Goal: Task Accomplishment & Management: Complete application form

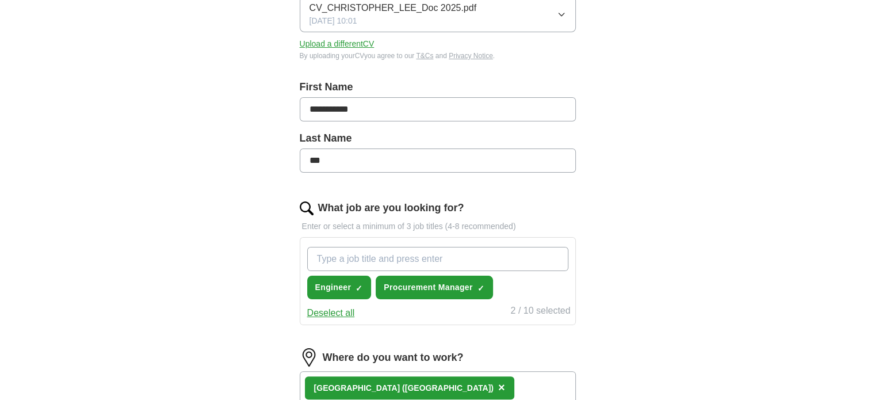
scroll to position [230, 0]
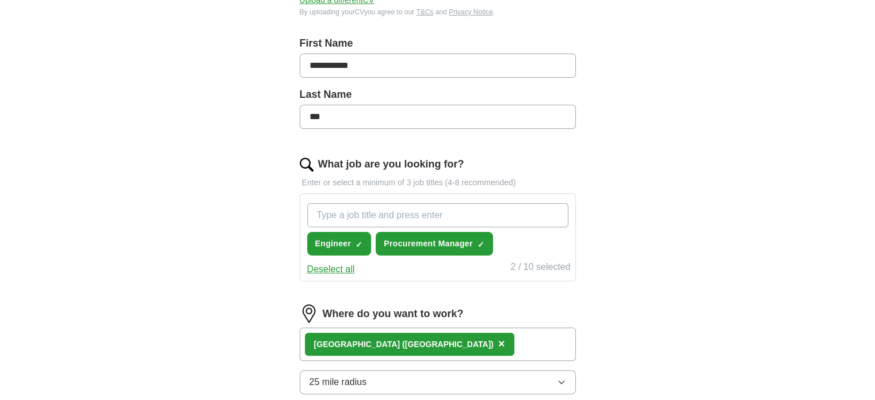
click at [369, 212] on input "What job are you looking for?" at bounding box center [437, 215] width 261 height 24
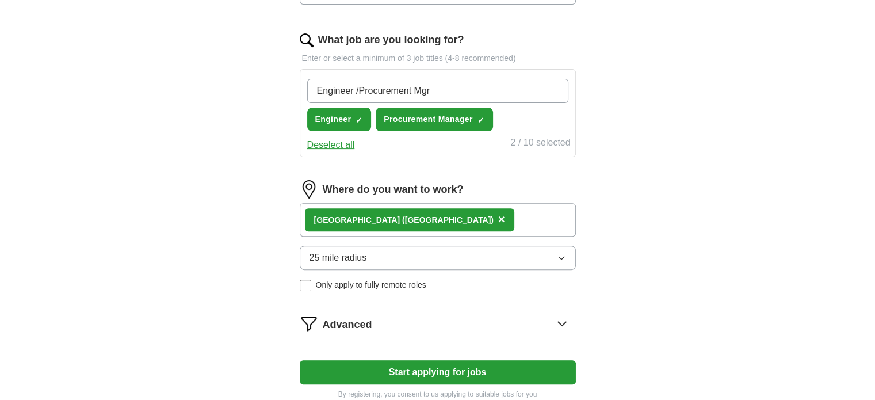
scroll to position [380, 0]
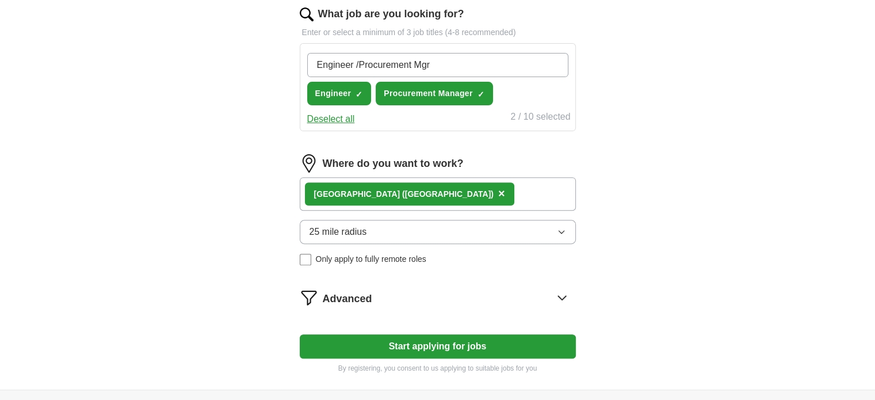
click at [482, 342] on form "**********" at bounding box center [438, 75] width 276 height 597
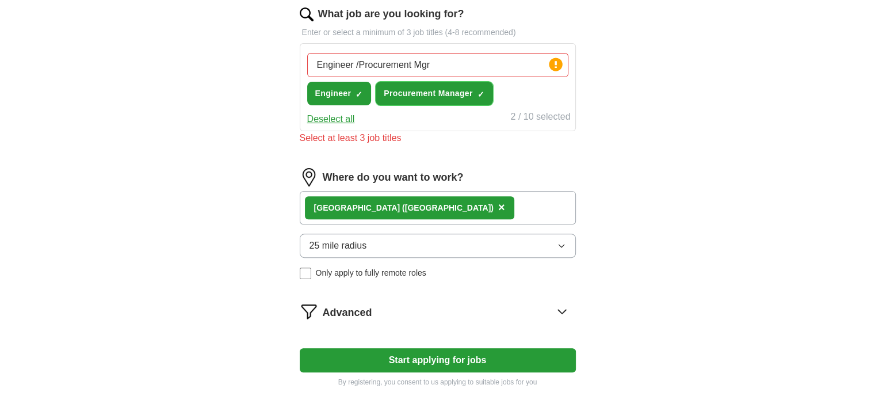
click at [399, 94] on span "Procurement Manager" at bounding box center [428, 93] width 89 height 12
click at [347, 100] on button "Engineer ✓ ×" at bounding box center [339, 94] width 64 height 24
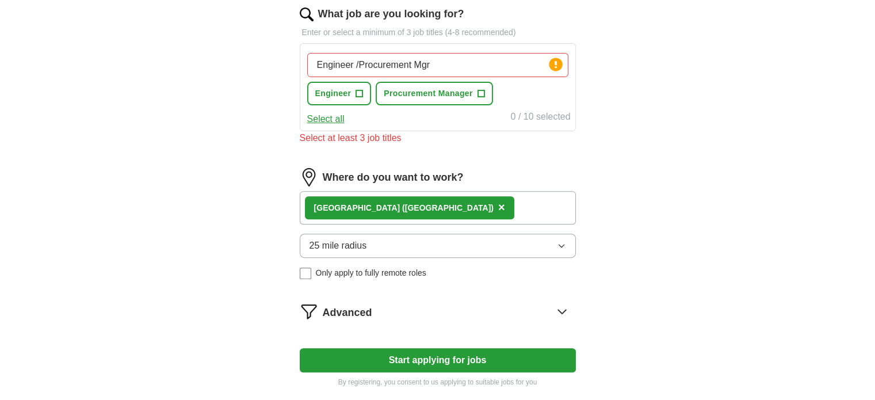
click at [334, 119] on button "Select all" at bounding box center [325, 119] width 37 height 14
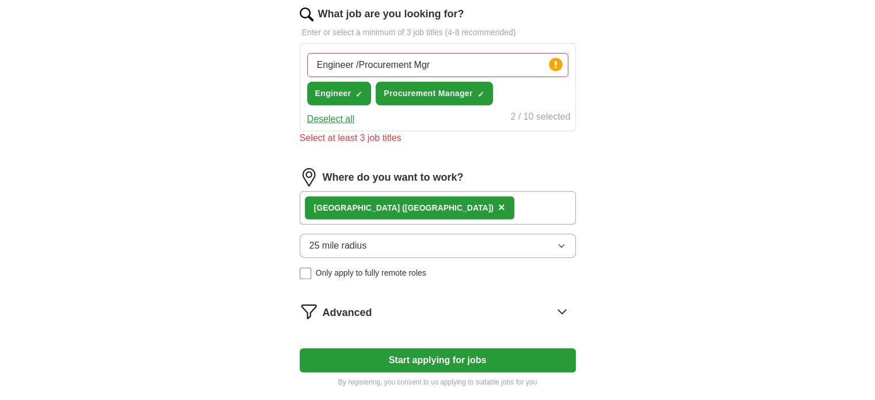
click at [488, 363] on button "Start applying for jobs" at bounding box center [438, 360] width 276 height 24
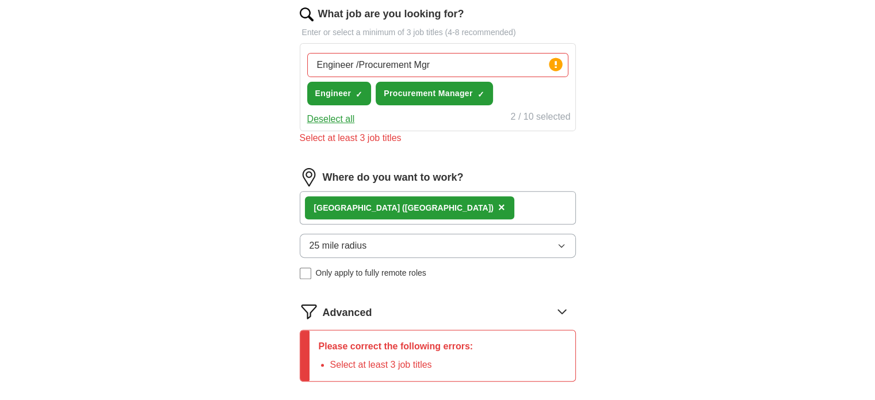
click at [434, 63] on input "Engineer /Procurement Mgr" at bounding box center [437, 65] width 261 height 24
type input "E"
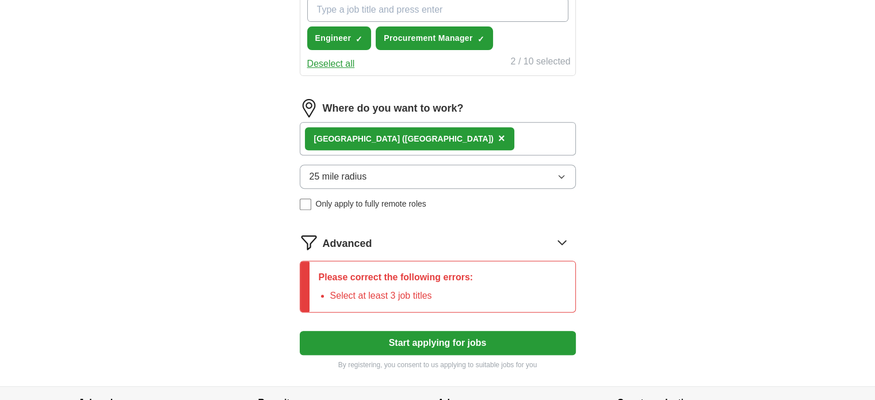
scroll to position [432, 0]
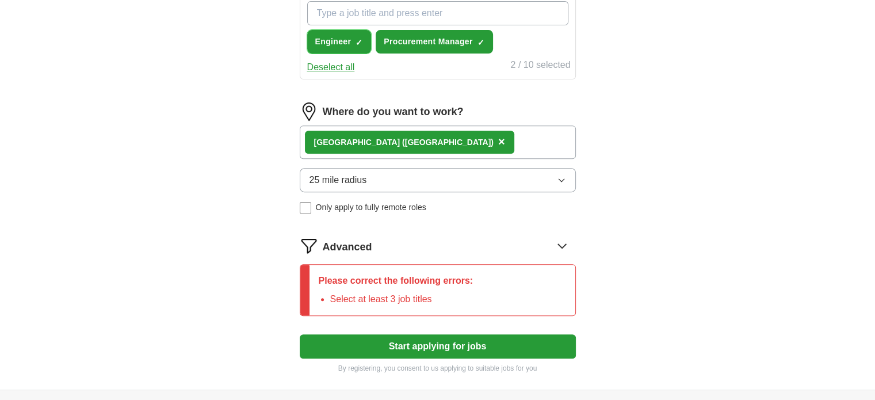
click at [352, 42] on button "Engineer ✓ ×" at bounding box center [339, 42] width 64 height 24
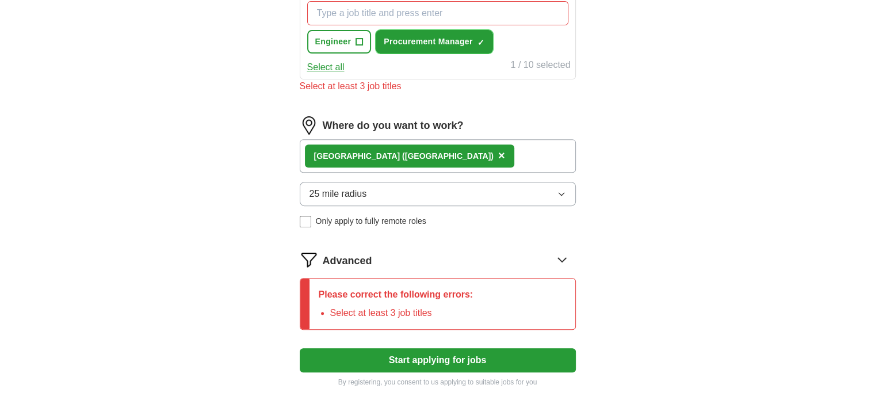
click at [403, 40] on span "Procurement Manager" at bounding box center [428, 42] width 89 height 12
click at [332, 45] on span "Engineer" at bounding box center [333, 42] width 36 height 12
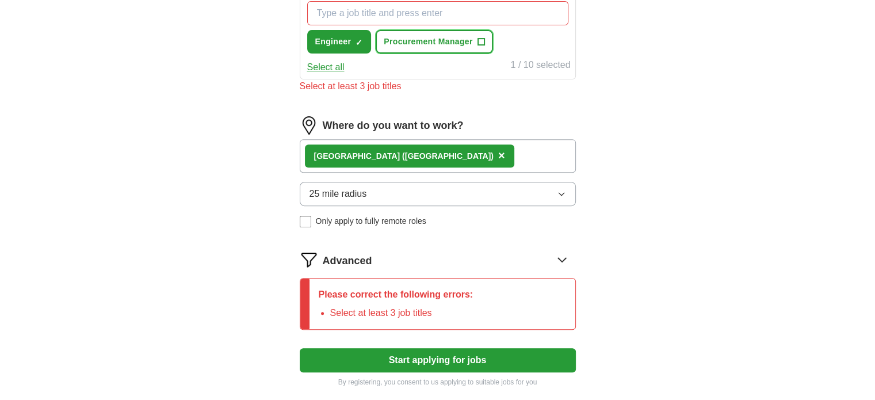
click at [410, 44] on span "Procurement Manager" at bounding box center [428, 42] width 89 height 12
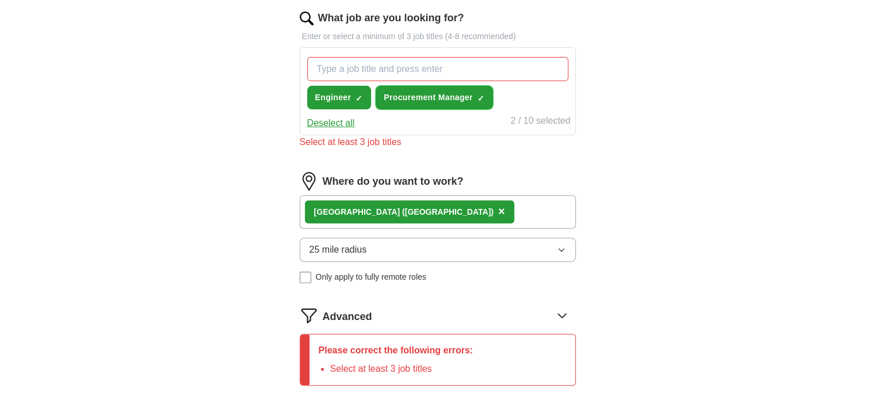
scroll to position [375, 0]
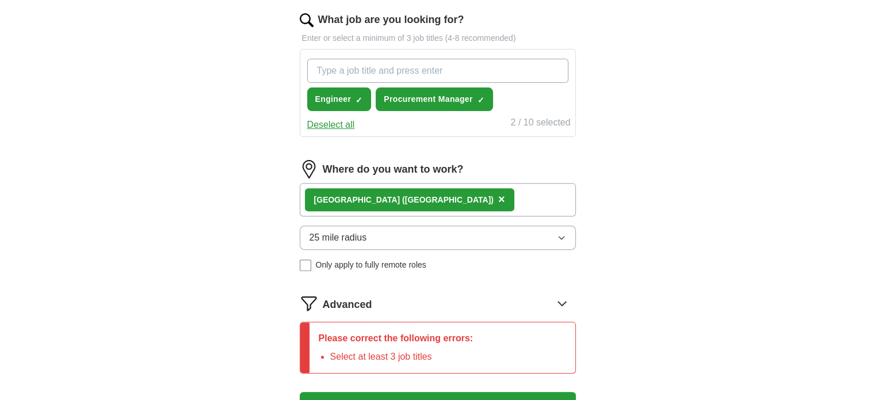
click at [374, 68] on input "What job are you looking for?" at bounding box center [437, 71] width 261 height 24
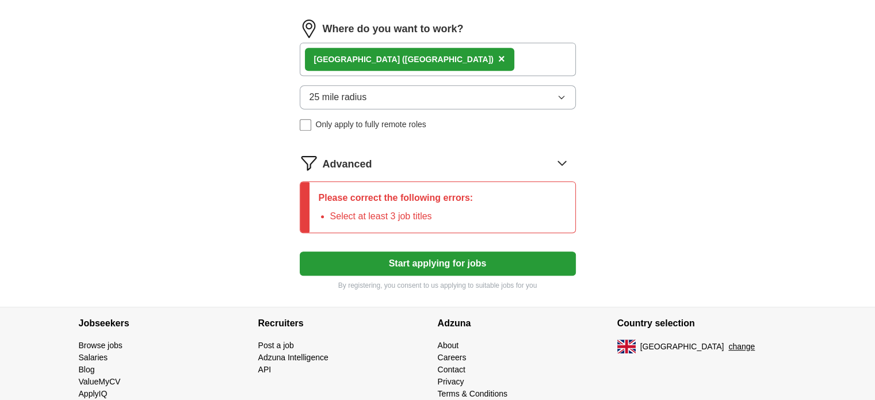
scroll to position [547, 0]
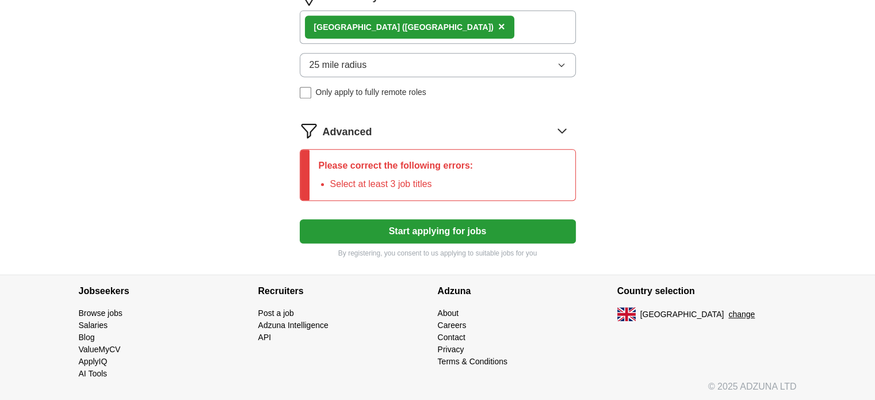
type input "Procurement Manager"
click at [474, 234] on button "Start applying for jobs" at bounding box center [438, 231] width 276 height 24
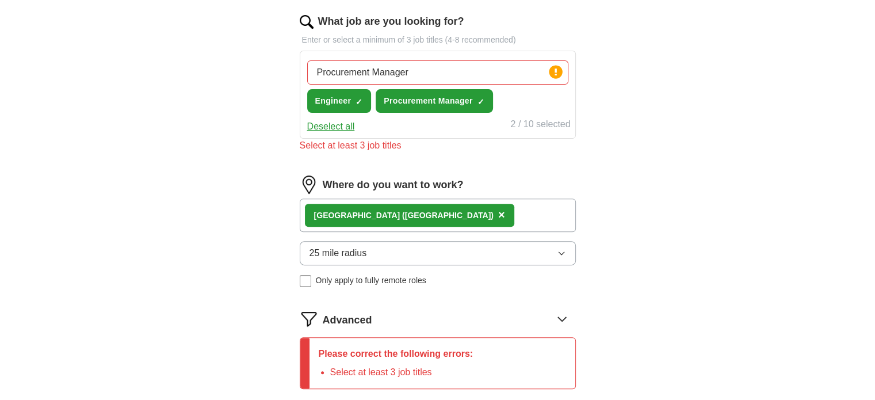
scroll to position [389, 0]
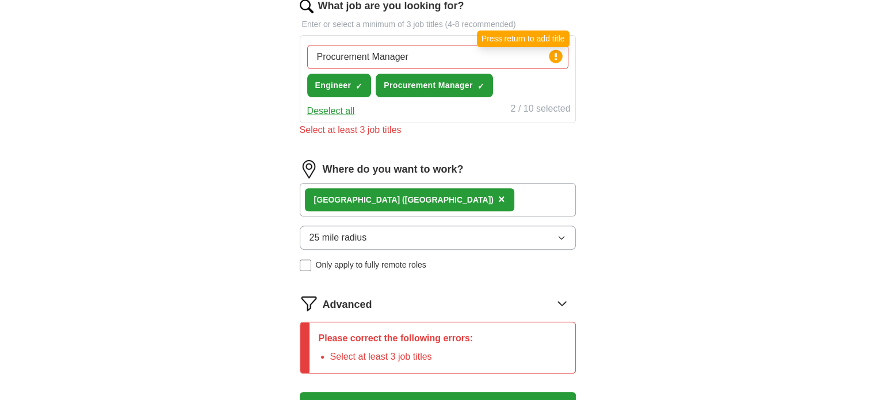
click at [554, 59] on circle at bounding box center [555, 56] width 13 height 13
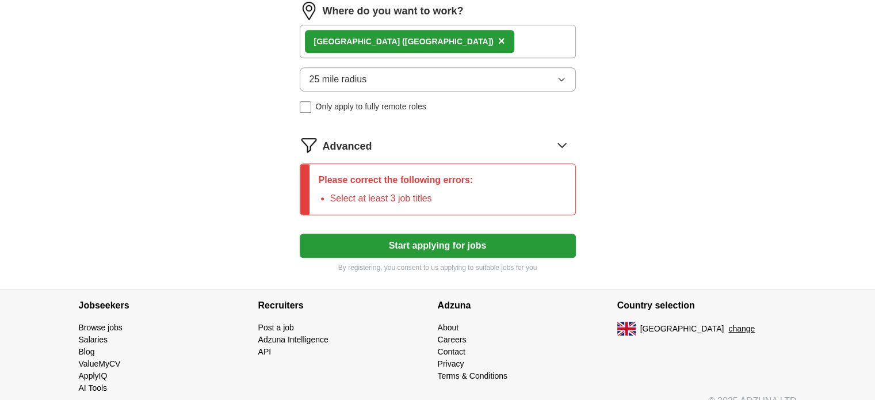
scroll to position [561, 0]
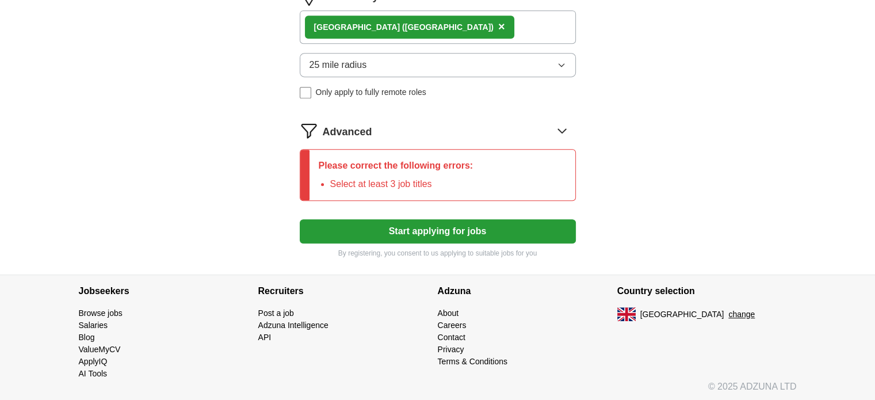
click at [505, 237] on button "Start applying for jobs" at bounding box center [438, 231] width 276 height 24
click at [564, 130] on icon at bounding box center [562, 130] width 18 height 18
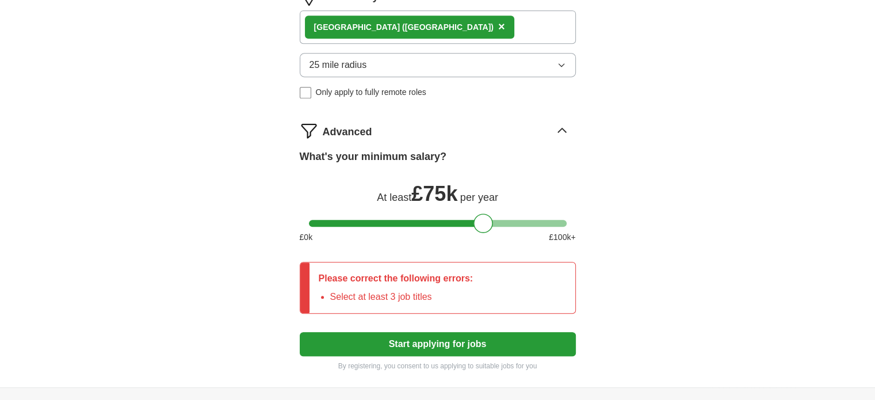
click at [496, 285] on div "Please correct the following errors: Select at least 3 job titles" at bounding box center [438, 288] width 276 height 52
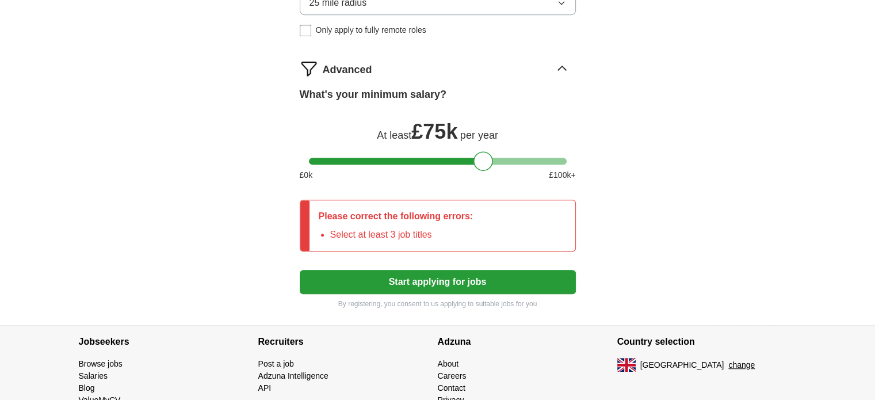
scroll to position [674, 0]
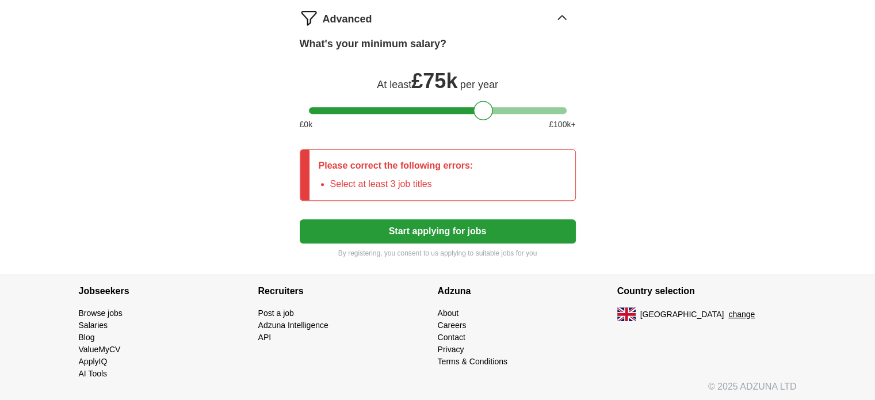
click at [489, 231] on button "Start applying for jobs" at bounding box center [438, 231] width 276 height 24
